Goal: Information Seeking & Learning: Understand process/instructions

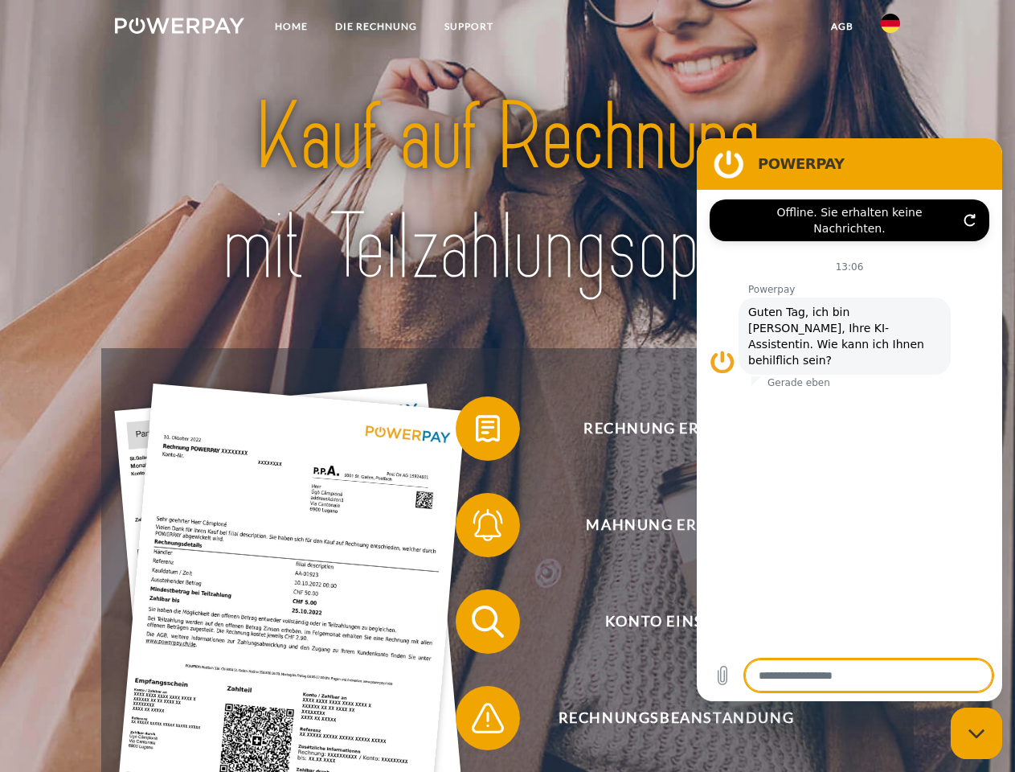
click at [179, 28] on img at bounding box center [179, 26] width 129 height 16
click at [891, 28] on img at bounding box center [890, 23] width 19 height 19
click at [842, 27] on link "agb" at bounding box center [842, 26] width 50 height 29
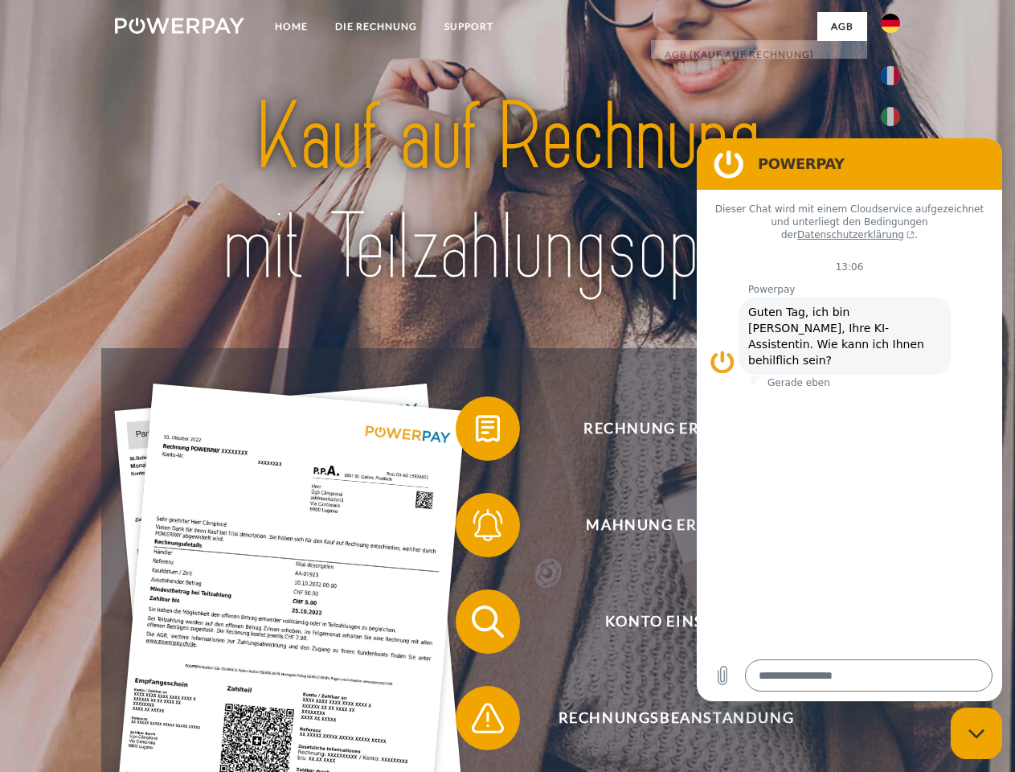
click at [476, 432] on span at bounding box center [464, 428] width 80 height 80
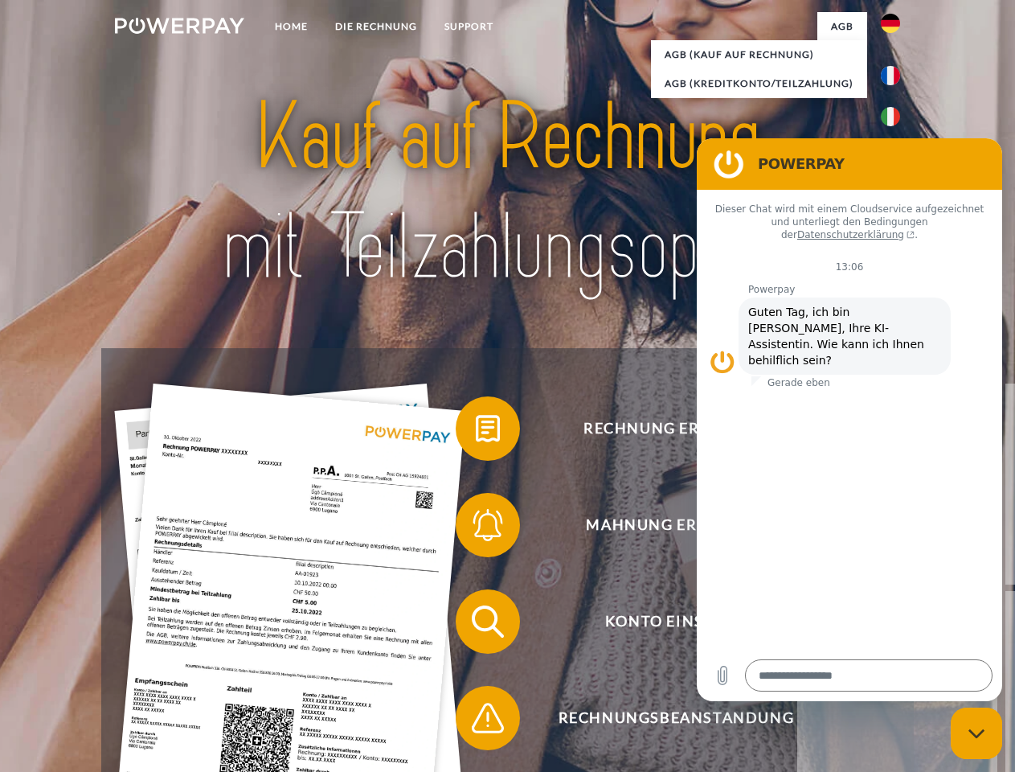
click at [476, 528] on div "Rechnung erhalten? Mahnung erhalten? Konto einsehen" at bounding box center [507, 669] width 812 height 643
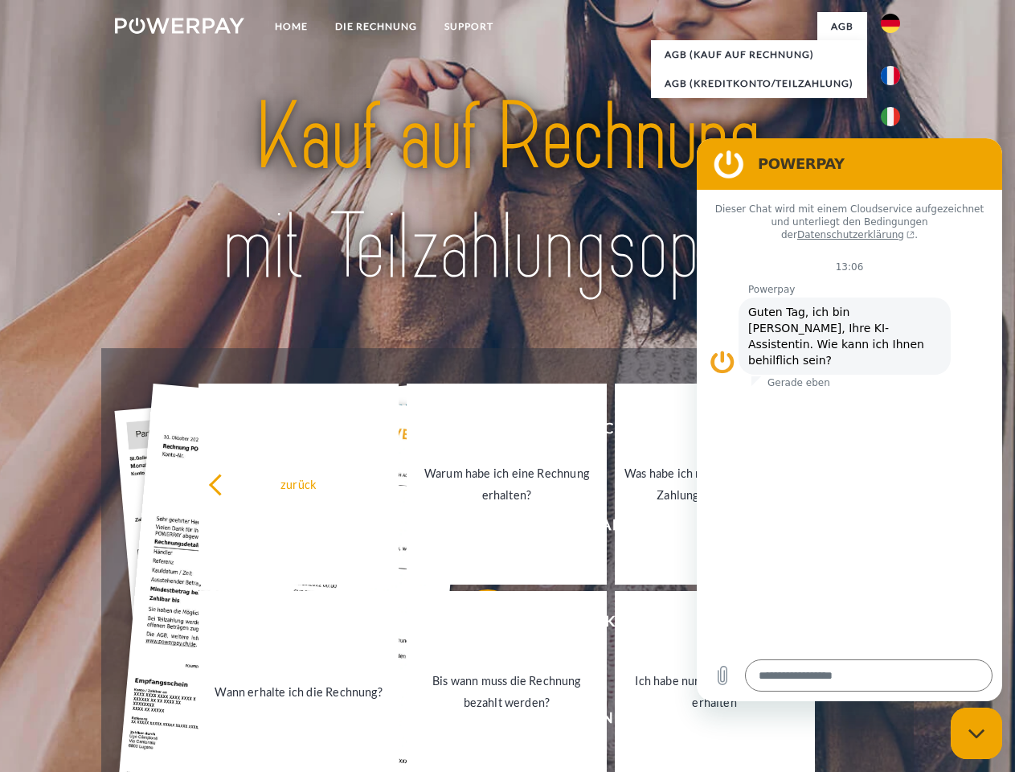
click at [476, 625] on link "Bis wann muss die Rechnung bezahlt werden?" at bounding box center [507, 691] width 200 height 201
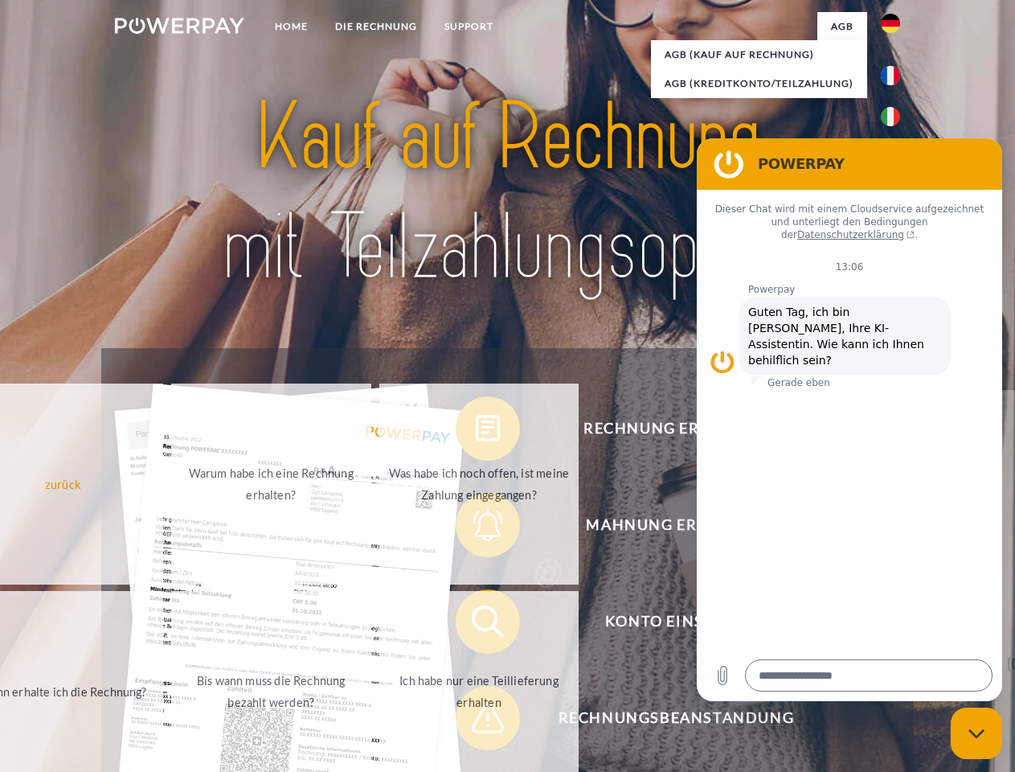
click at [476, 721] on span at bounding box center [464, 718] width 80 height 80
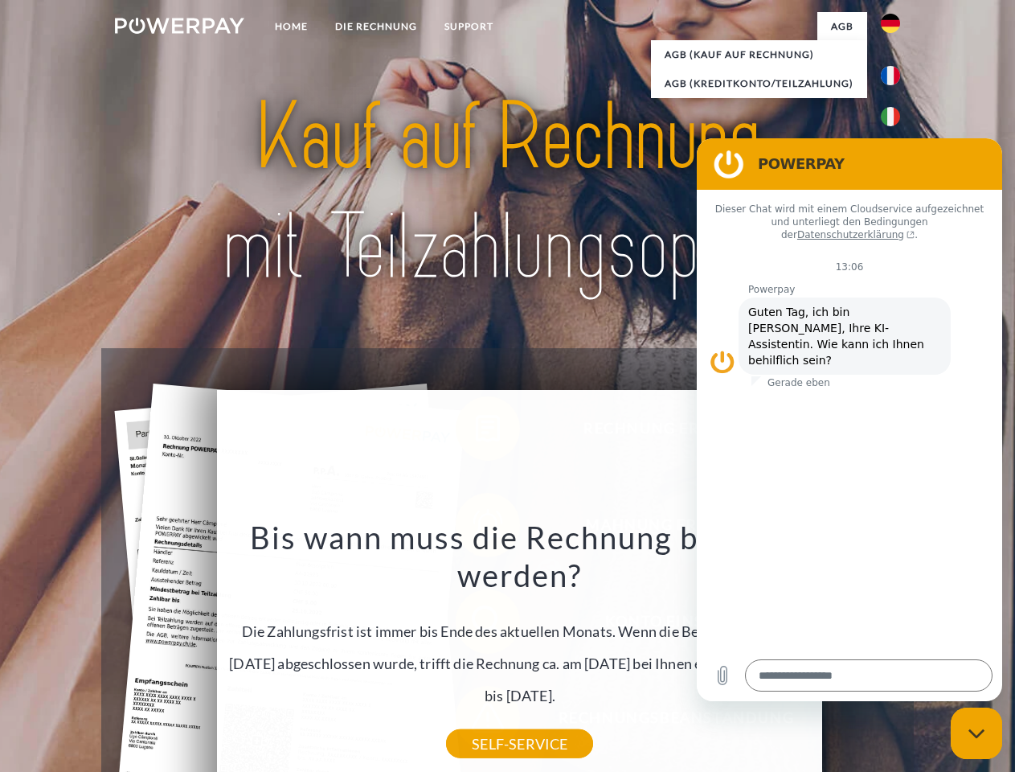
click at [977, 733] on icon "Messaging-Fenster schließen" at bounding box center [977, 733] width 17 height 10
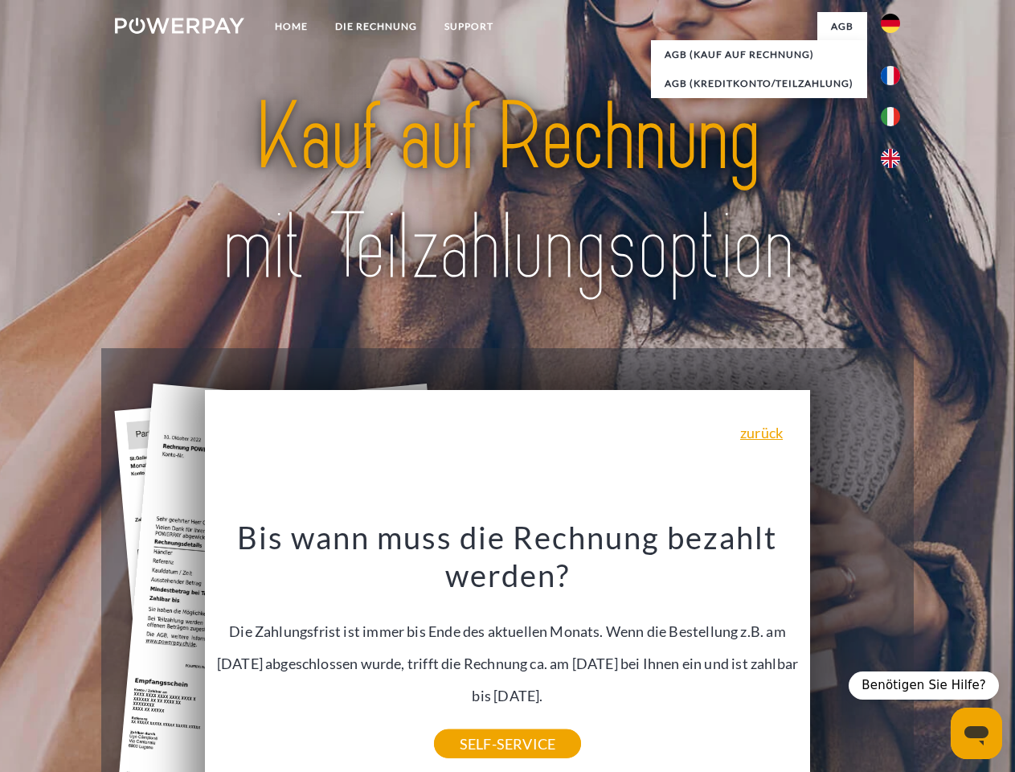
type textarea "*"
